Goal: Task Accomplishment & Management: Use online tool/utility

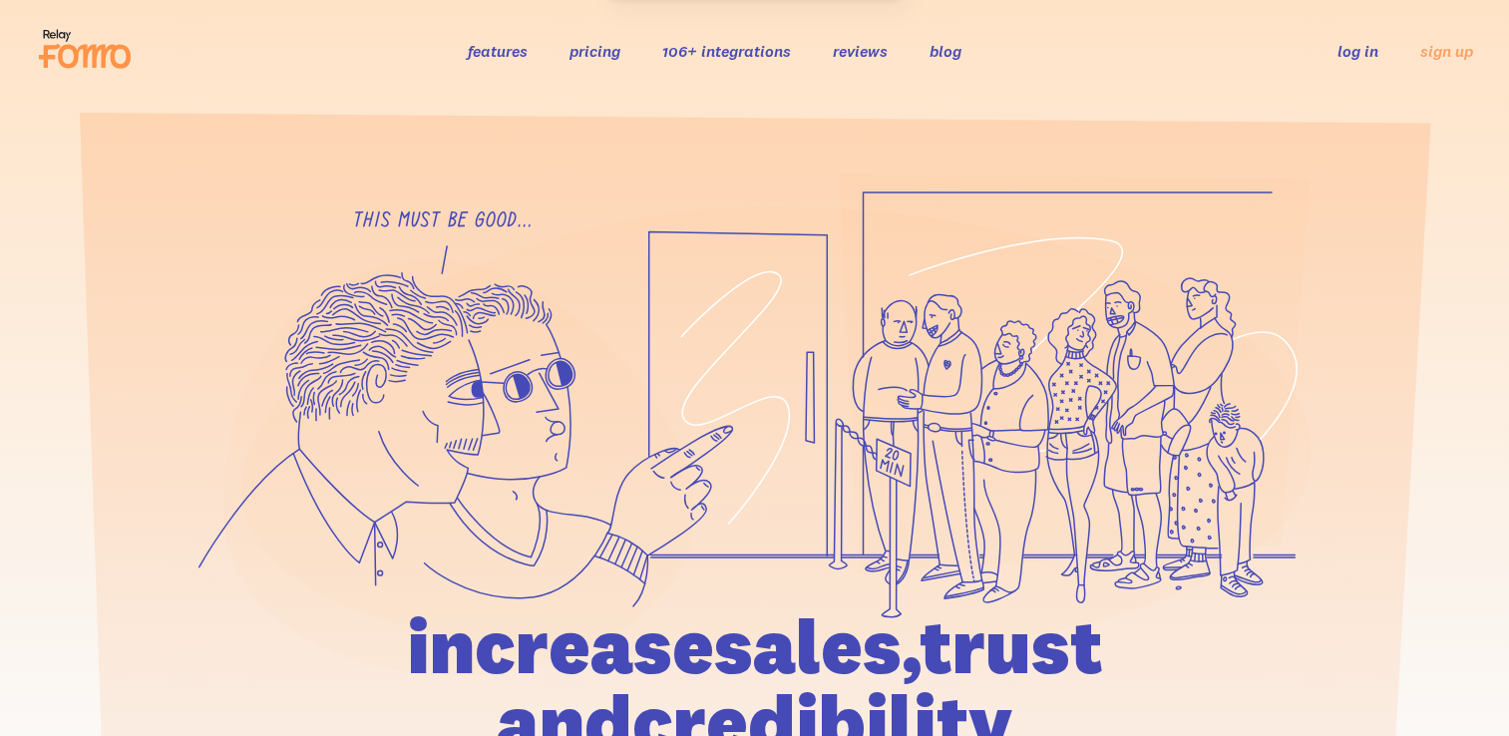
click at [1371, 55] on link "log in" at bounding box center [1357, 51] width 41 height 20
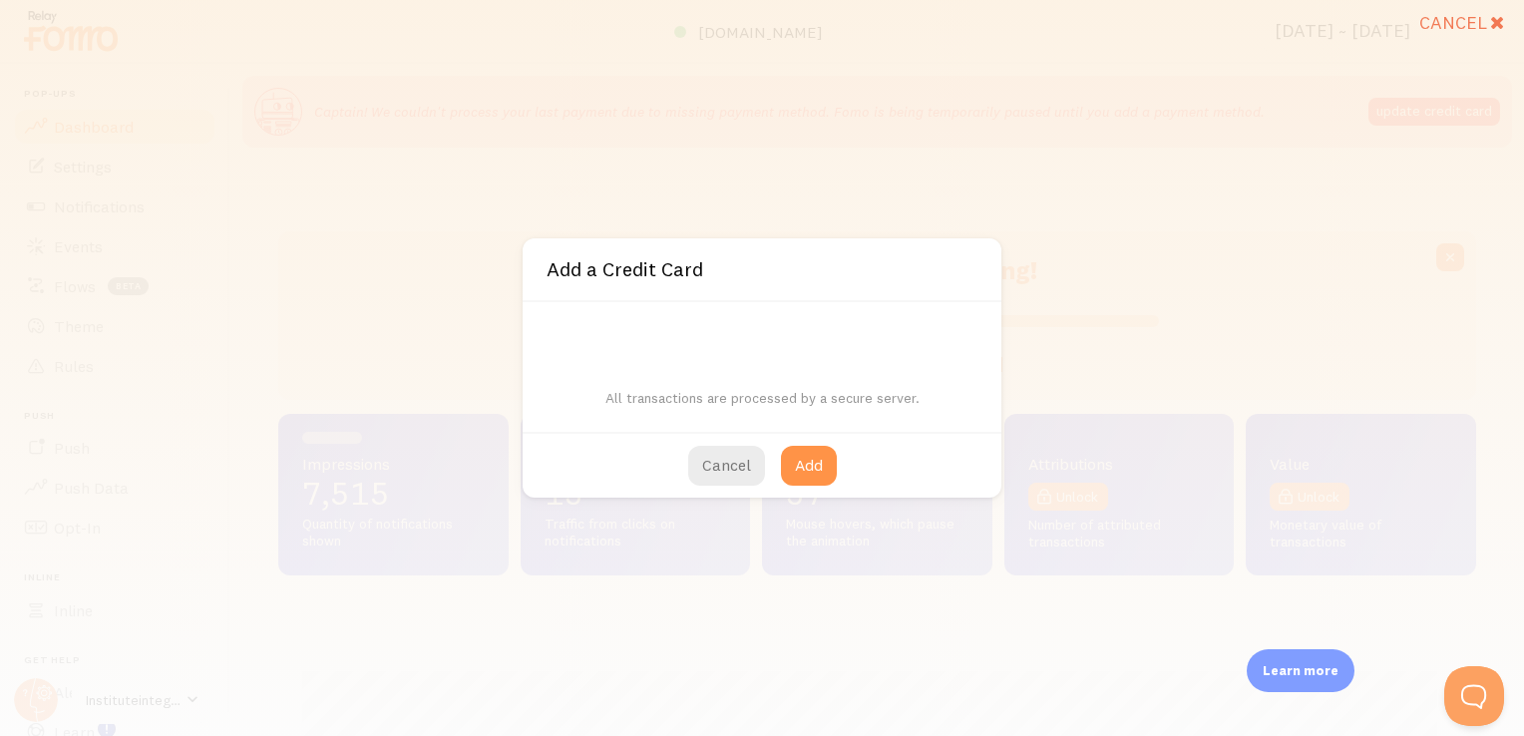
click at [642, 345] on div "All transactions are processed by a secure server." at bounding box center [762, 367] width 479 height 130
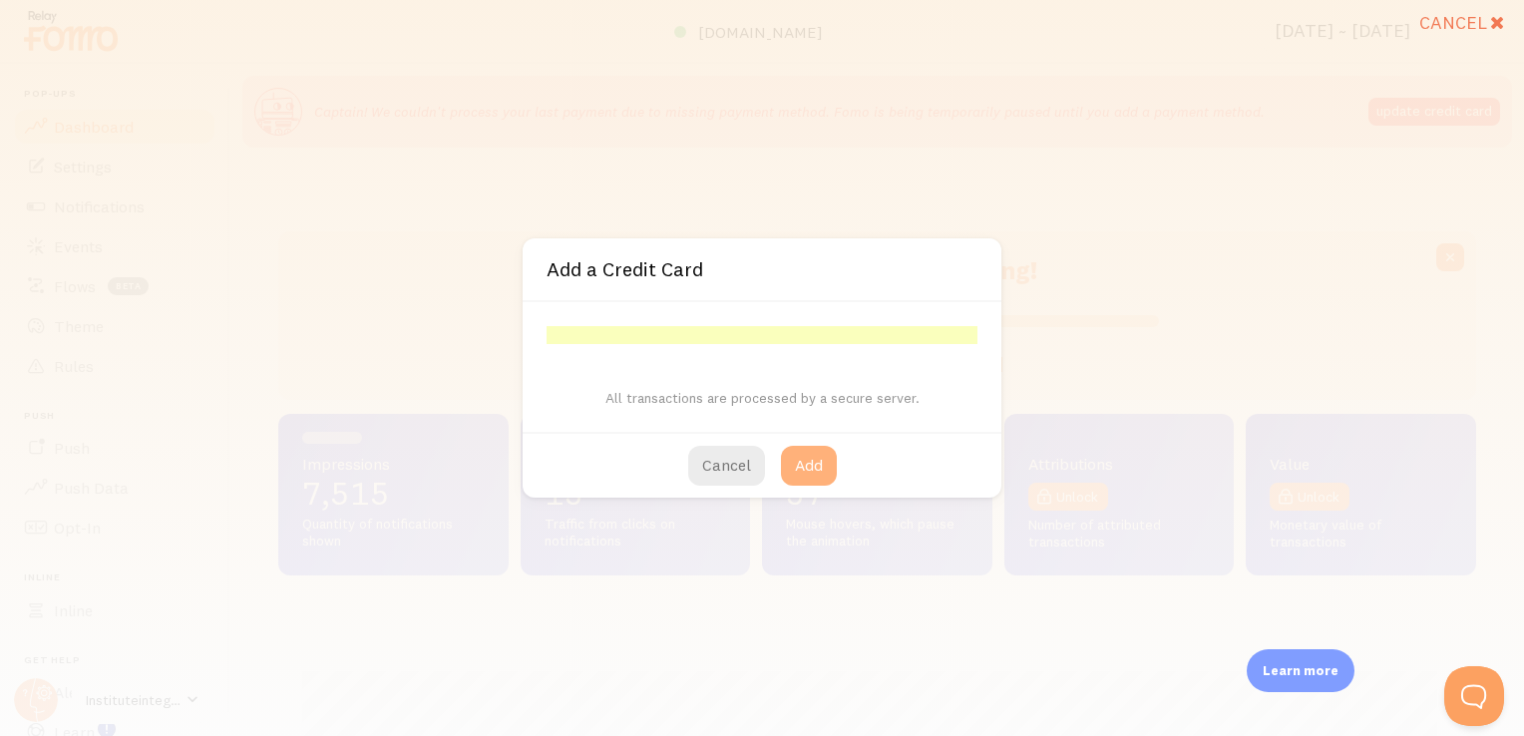
click at [808, 461] on button "Add" at bounding box center [809, 466] width 56 height 40
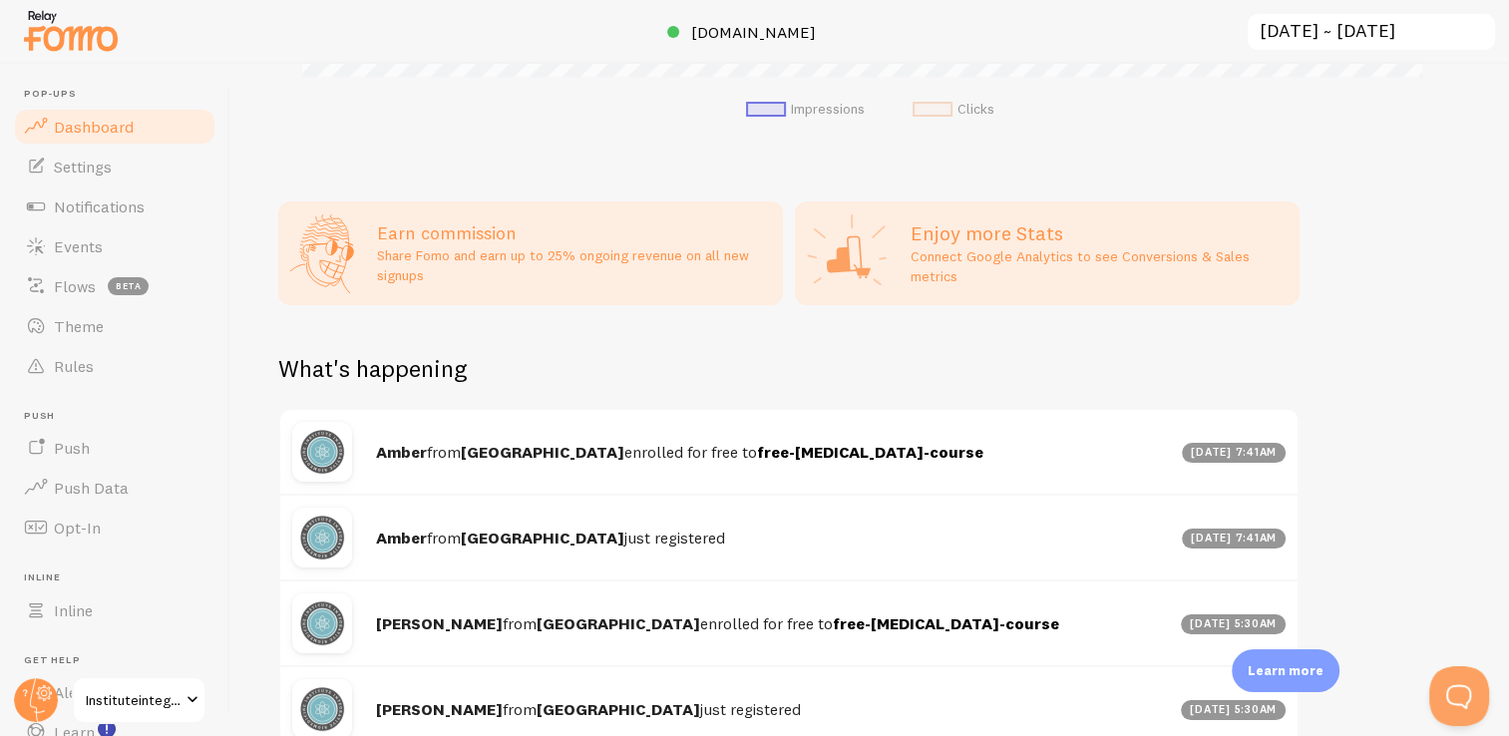
scroll to position [997, 0]
